Goal: Go to known website: Go to known website

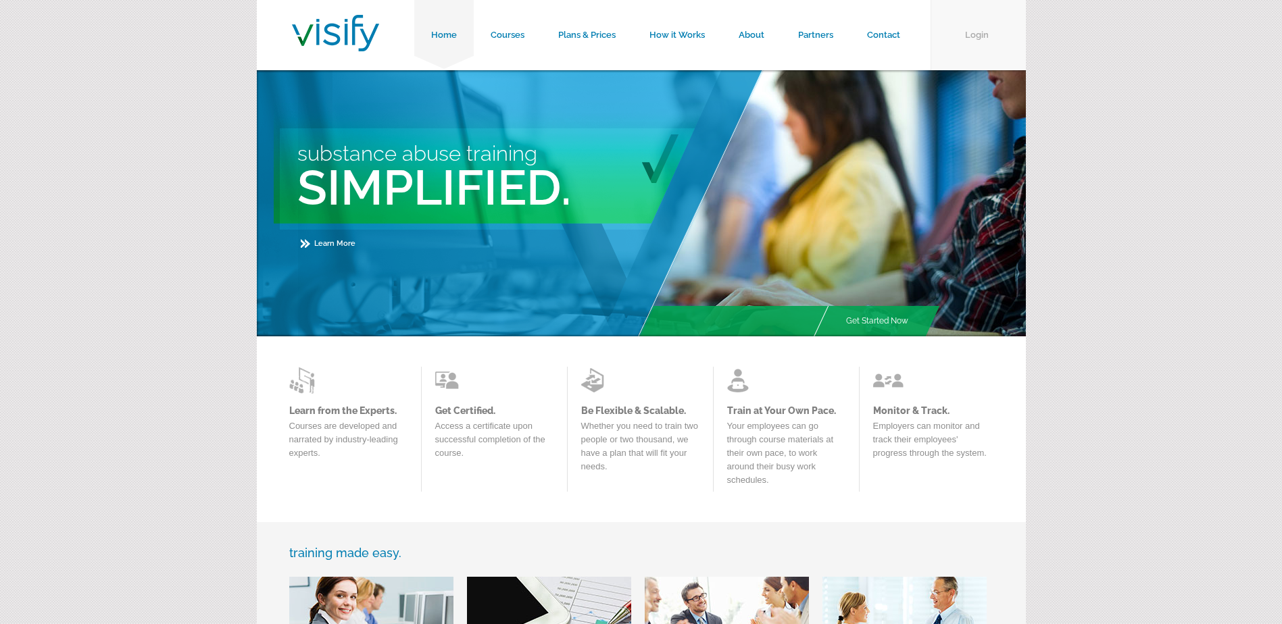
click at [989, 22] on link "Login" at bounding box center [978, 35] width 95 height 70
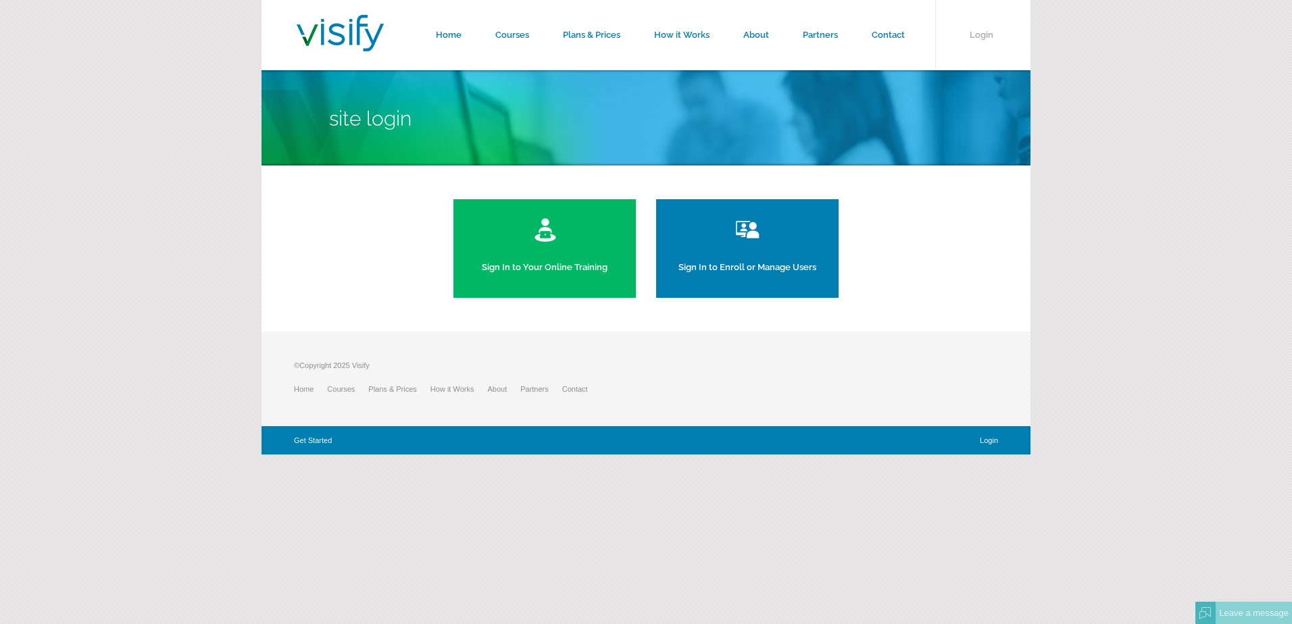
click at [570, 265] on link "Sign In to Your Online Training" at bounding box center [544, 248] width 182 height 99
click at [739, 242] on img at bounding box center [748, 229] width 30 height 27
